Goal: Task Accomplishment & Management: Complete application form

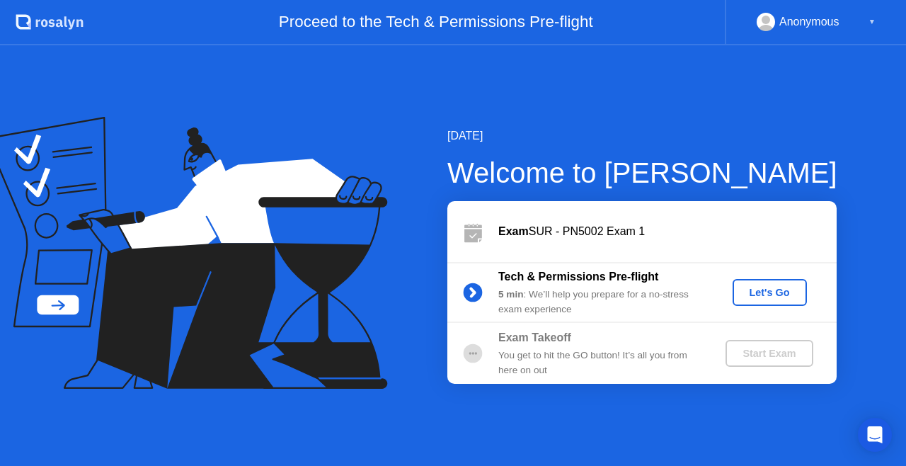
click at [774, 297] on div "Let's Go" at bounding box center [769, 292] width 63 height 11
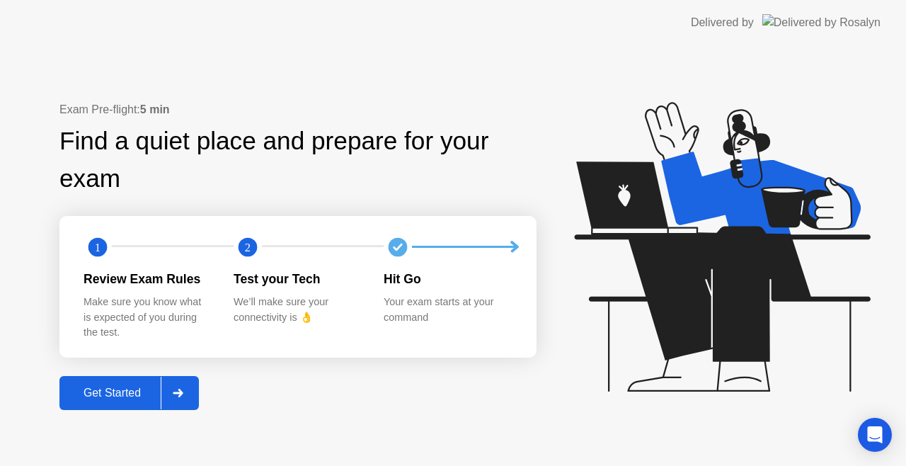
click at [183, 391] on icon at bounding box center [178, 392] width 10 height 8
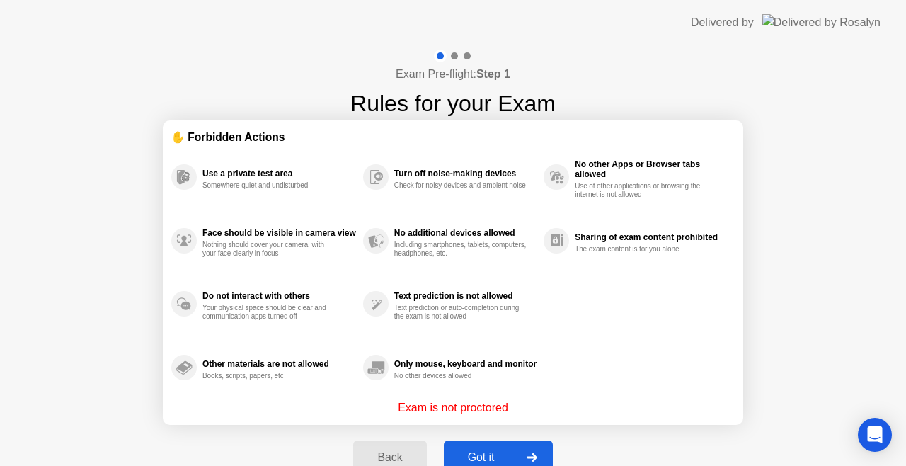
click at [183, 391] on div "Other materials are not allowed Books, scripts, papers, etc" at bounding box center [267, 367] width 192 height 64
click at [477, 458] on div "Got it" at bounding box center [481, 457] width 67 height 13
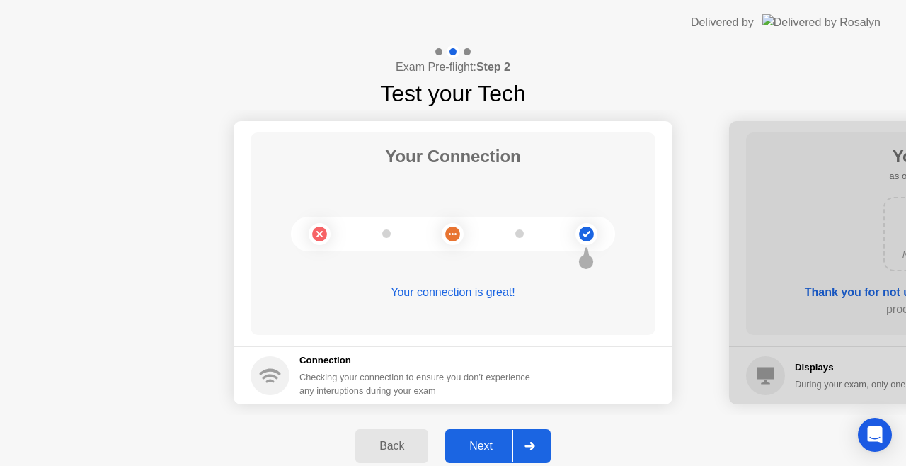
click at [483, 451] on div "Next" at bounding box center [480, 445] width 63 height 13
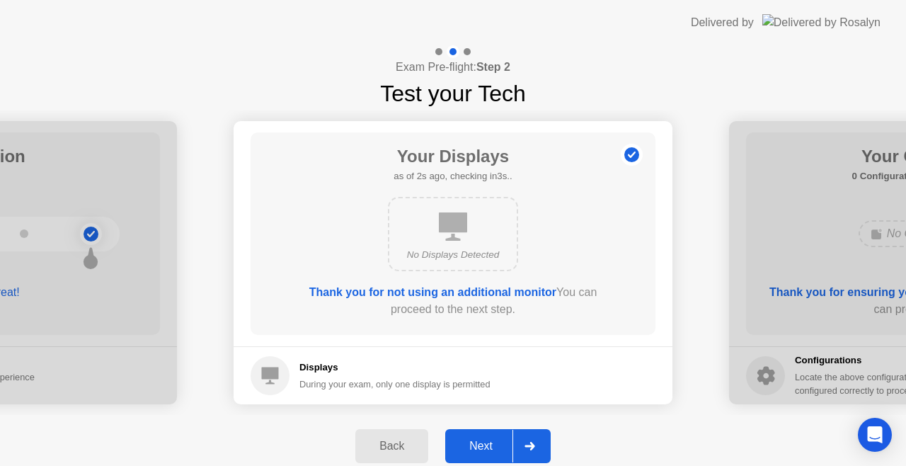
click at [496, 446] on div "Next" at bounding box center [480, 445] width 63 height 13
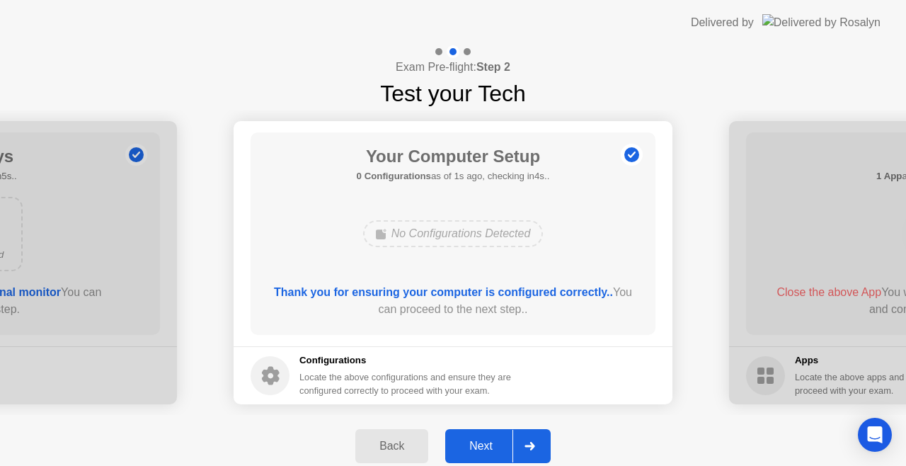
click at [487, 439] on div "Next" at bounding box center [480, 445] width 63 height 13
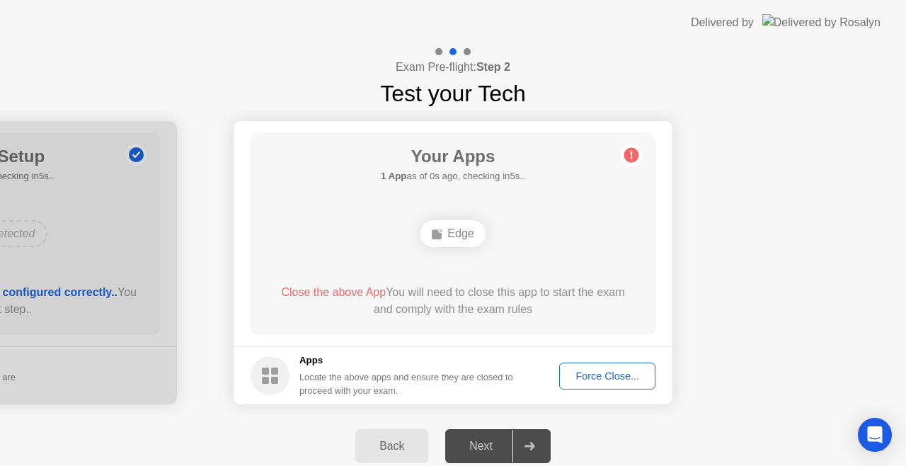
click at [593, 379] on div "Force Close..." at bounding box center [607, 375] width 86 height 11
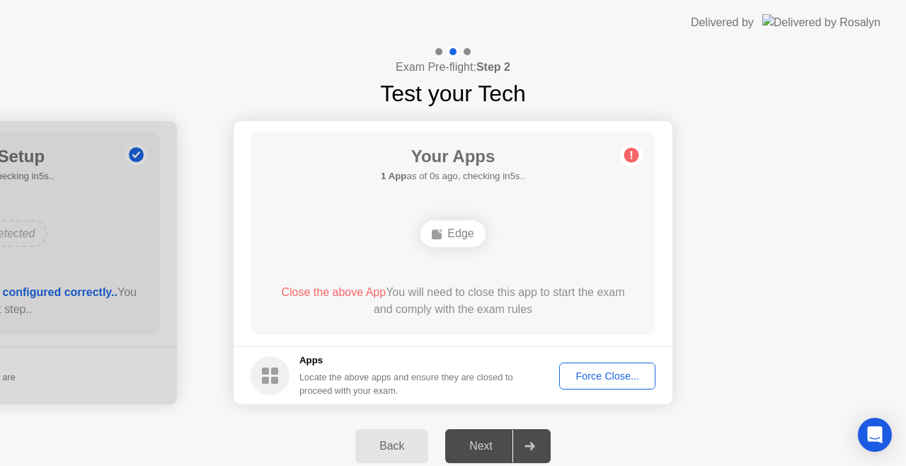
click at [596, 379] on div "Force Close..." at bounding box center [607, 375] width 86 height 11
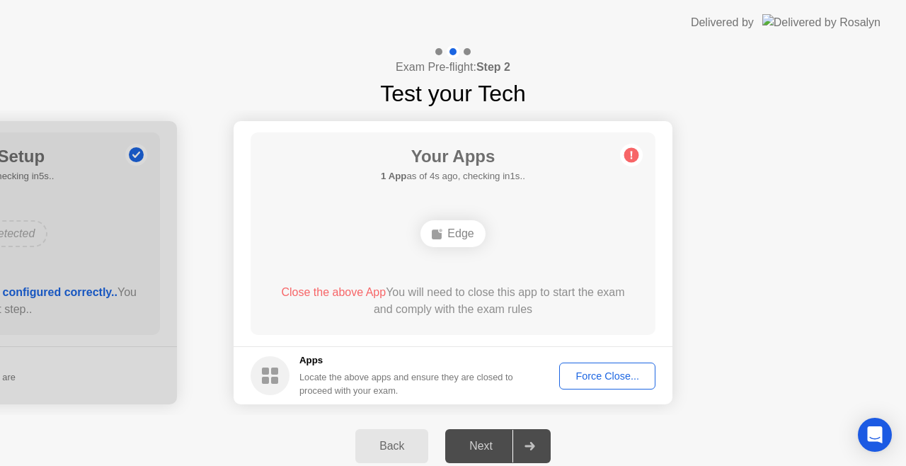
click at [602, 370] on div "Force Close..." at bounding box center [607, 375] width 86 height 11
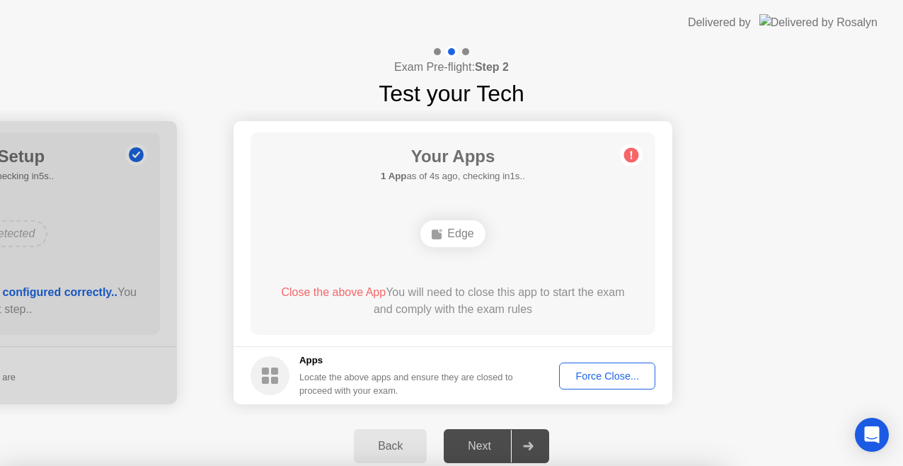
click at [602, 465] on div at bounding box center [451, 466] width 903 height 0
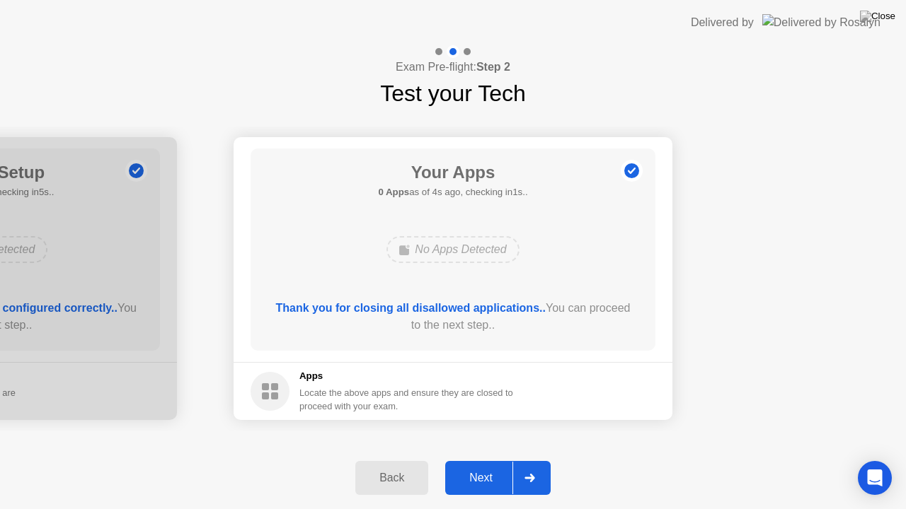
click at [497, 465] on div "Next" at bounding box center [480, 478] width 63 height 13
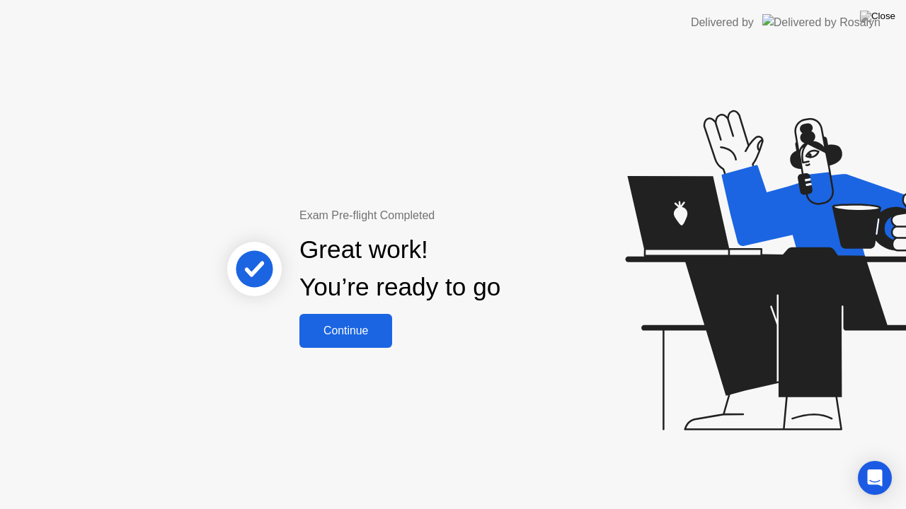
click at [330, 328] on div "Continue" at bounding box center [346, 331] width 84 height 13
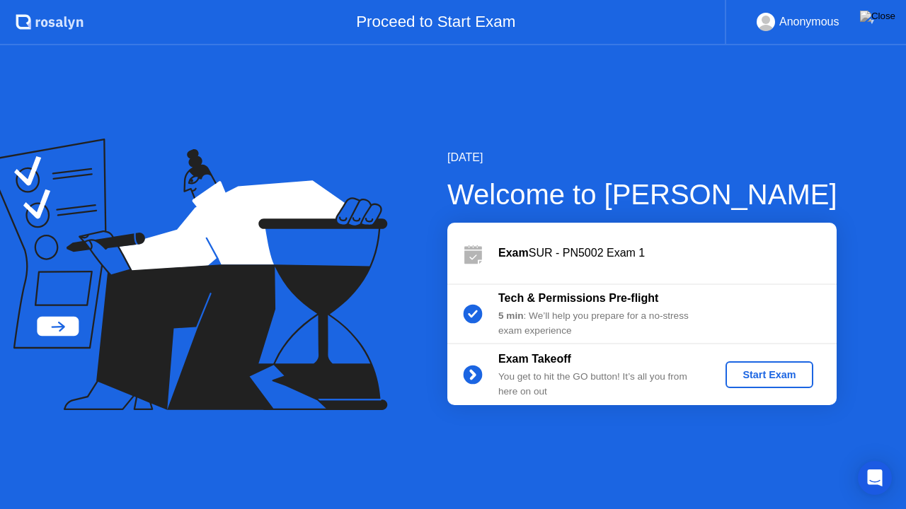
click at [770, 379] on div "Start Exam" at bounding box center [769, 374] width 76 height 11
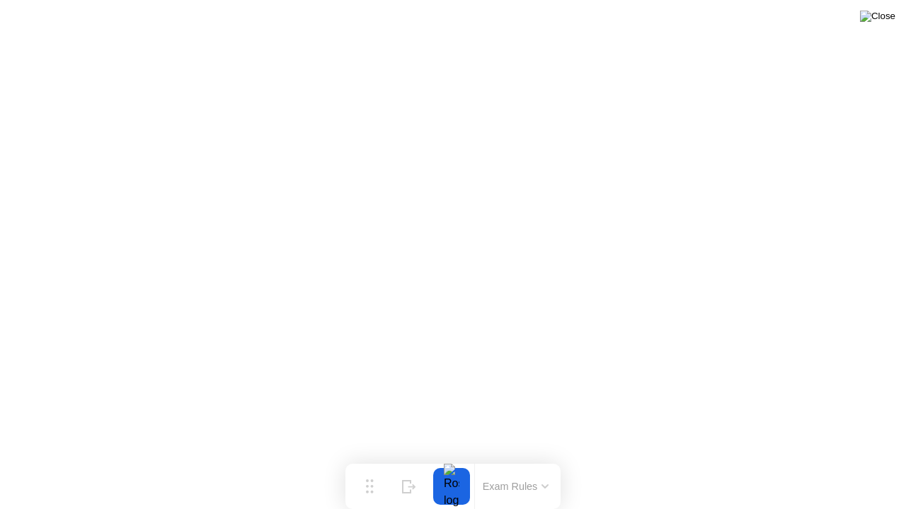
click at [886, 22] on img at bounding box center [877, 16] width 35 height 11
